Goal: Find specific page/section: Find specific page/section

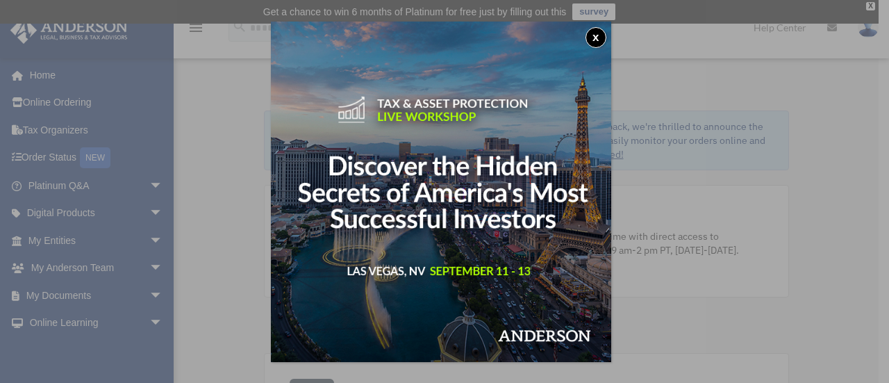
drag, startPoint x: 601, startPoint y: 39, endPoint x: 629, endPoint y: 55, distance: 32.6
click at [601, 39] on button "x" at bounding box center [595, 37] width 21 height 21
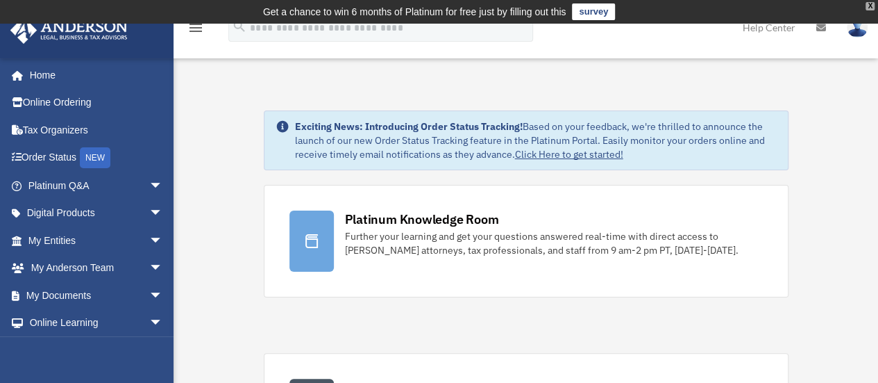
click at [873, 2] on div "X" at bounding box center [870, 6] width 9 height 8
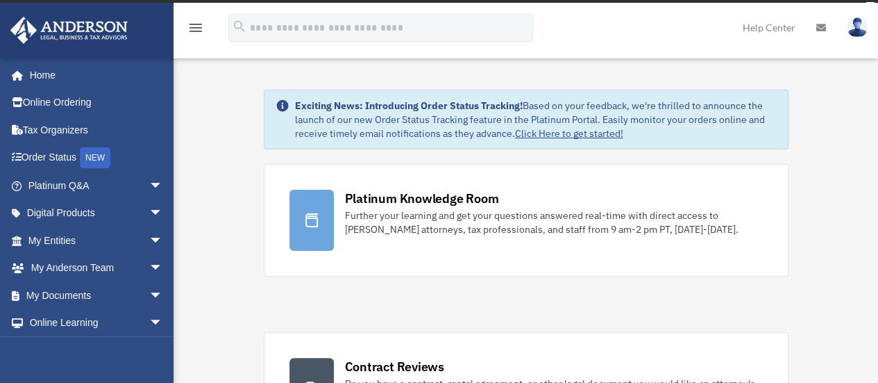
click at [857, 31] on img at bounding box center [857, 27] width 21 height 20
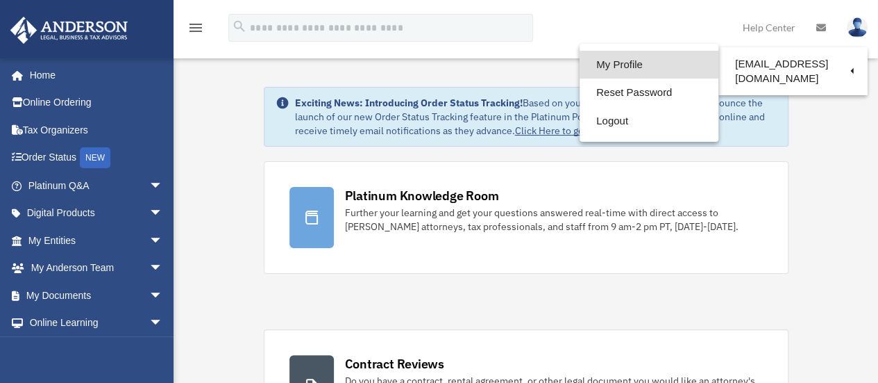
click at [618, 67] on link "My Profile" at bounding box center [649, 65] width 139 height 28
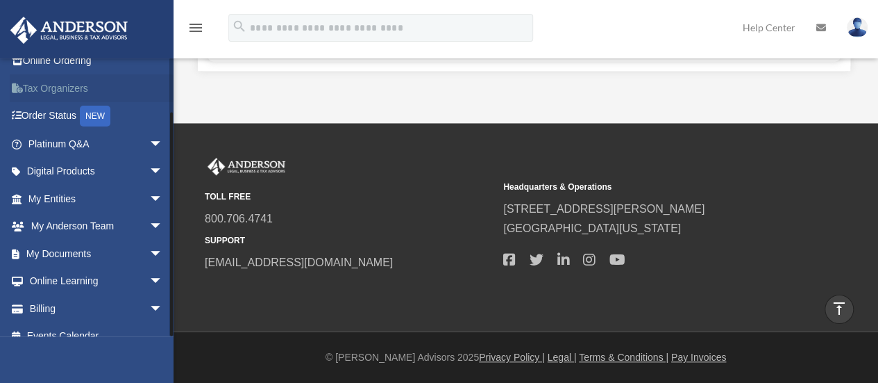
scroll to position [58, 0]
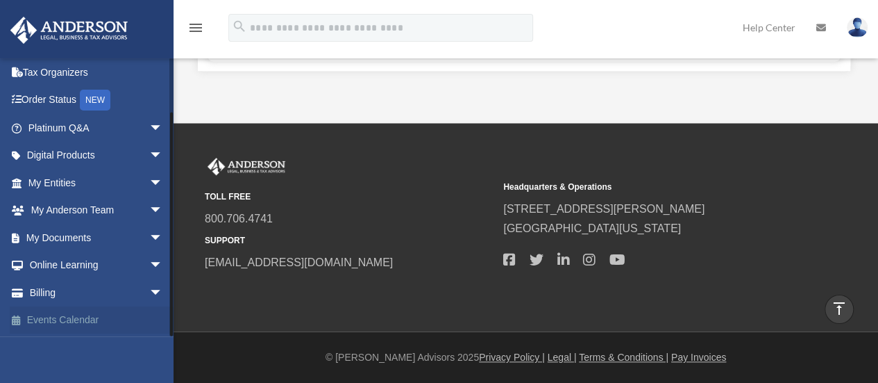
click at [140, 310] on link "Events Calendar" at bounding box center [97, 320] width 174 height 28
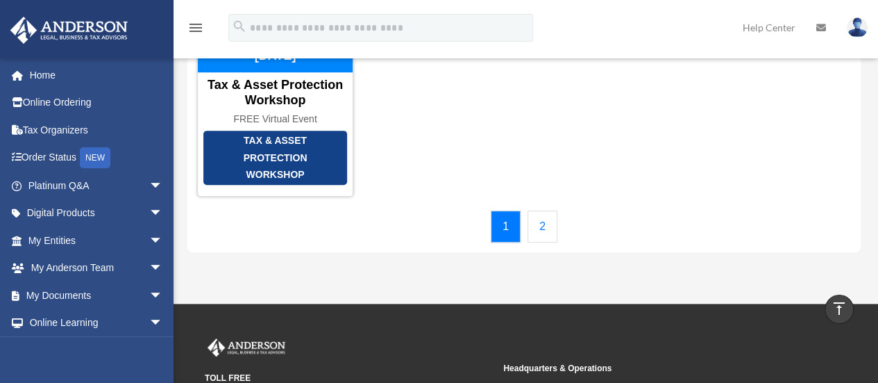
scroll to position [208, 0]
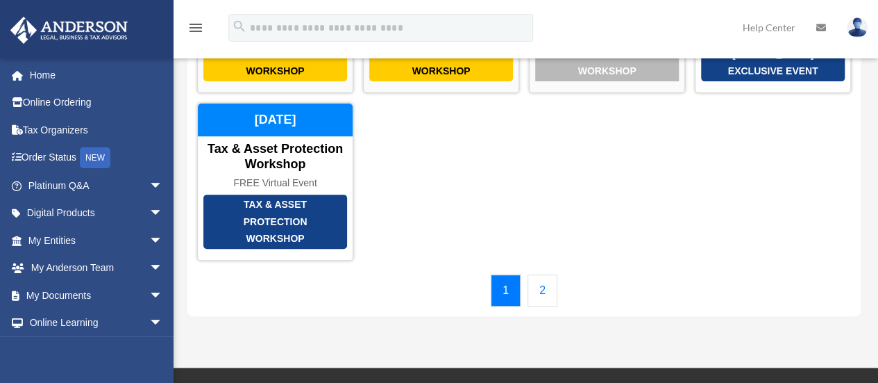
click at [556, 290] on link "2" at bounding box center [543, 290] width 30 height 32
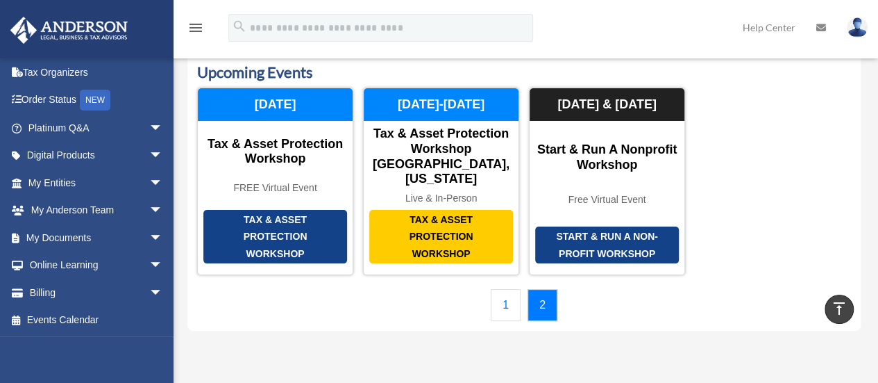
scroll to position [0, 0]
